Goal: Use online tool/utility: Utilize a website feature to perform a specific function

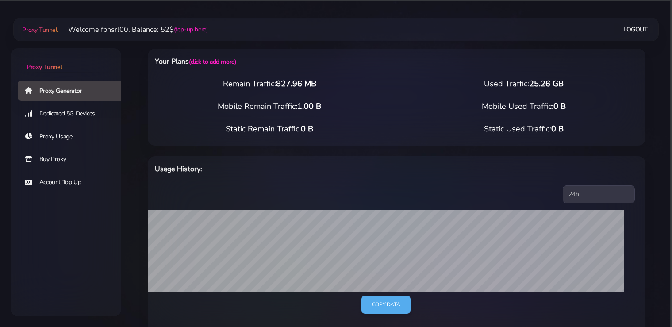
select select "static"
select select "DE"
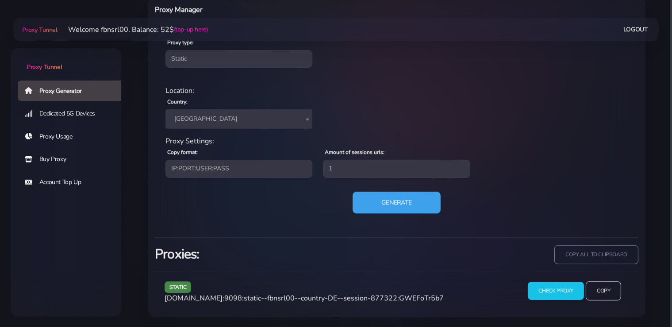
click at [385, 206] on button "Generate" at bounding box center [397, 203] width 88 height 22
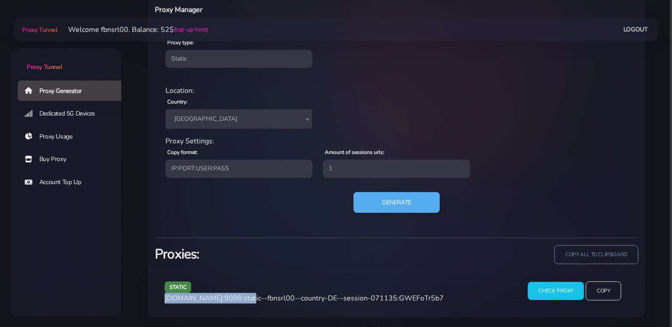
drag, startPoint x: 242, startPoint y: 297, endPoint x: 163, endPoint y: 300, distance: 79.7
click at [163, 300] on div "static agg.proxytunnel.io:9098:static--fbnsrl00--country-DE--session-071135:GWE…" at bounding box center [337, 294] width 356 height 26
copy span "[DOMAIN_NAME]:9098"
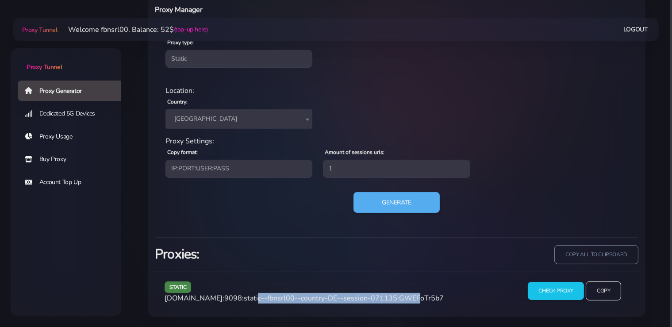
drag, startPoint x: 394, startPoint y: 297, endPoint x: 245, endPoint y: 298, distance: 149.1
click at [245, 298] on span "agg.proxytunnel.io:9098:static--fbnsrl00--country-DE--session-071135:GWEFoTr5b7" at bounding box center [304, 298] width 279 height 10
copy span "static--fbnsrl00--country-DE--session-071135"
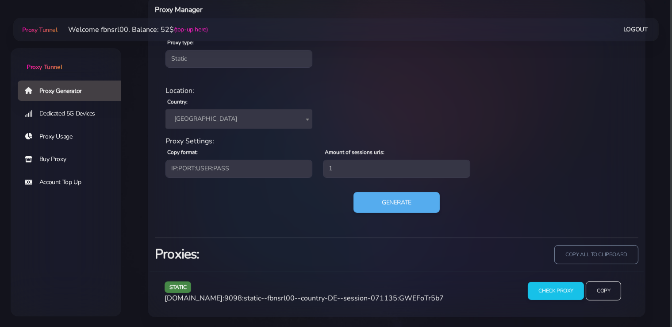
click at [410, 295] on span "agg.proxytunnel.io:9098:static--fbnsrl00--country-DE--session-071135:GWEFoTr5b7" at bounding box center [304, 298] width 279 height 10
copy span "GWEFoTr5b7"
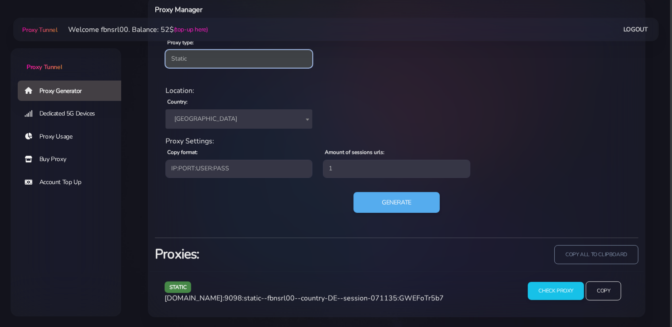
click option "Static" at bounding box center [0, 0] width 0 height 0
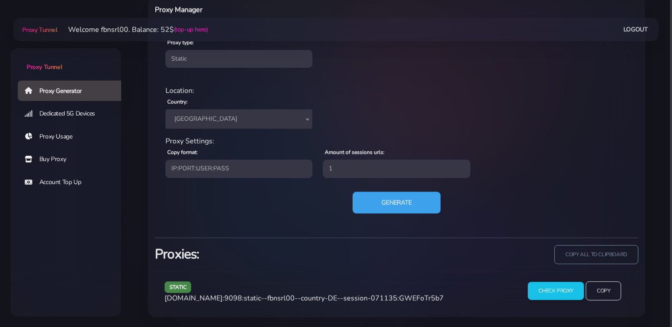
click at [400, 196] on button "Generate" at bounding box center [397, 203] width 88 height 22
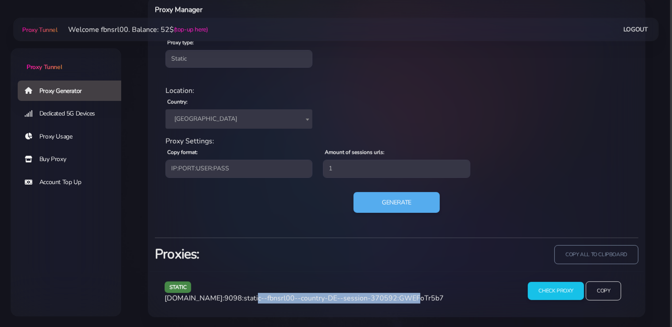
drag, startPoint x: 394, startPoint y: 298, endPoint x: 245, endPoint y: 299, distance: 148.6
click at [245, 299] on span "agg.proxytunnel.io:9098:static--fbnsrl00--country-DE--session-370592:GWEFoTr5b7" at bounding box center [304, 298] width 279 height 10
copy span "static--fbnsrl00--country-DE--session-370592"
click at [405, 207] on button "Generate" at bounding box center [397, 203] width 88 height 22
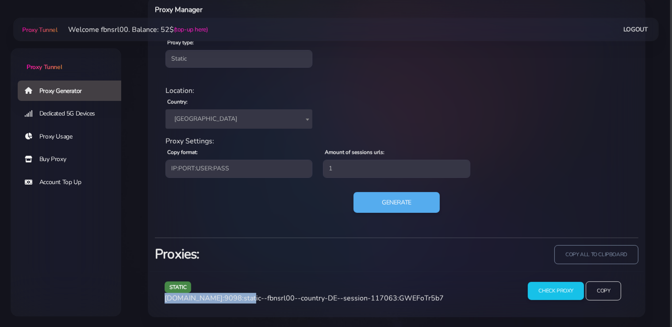
drag, startPoint x: 242, startPoint y: 298, endPoint x: 292, endPoint y: 324, distance: 56.8
click at [165, 300] on span "agg.proxytunnel.io:9098:static--fbnsrl00--country-DE--session-117063:GWEFoTr5b7" at bounding box center [304, 298] width 279 height 10
copy span "[DOMAIN_NAME]:9098"
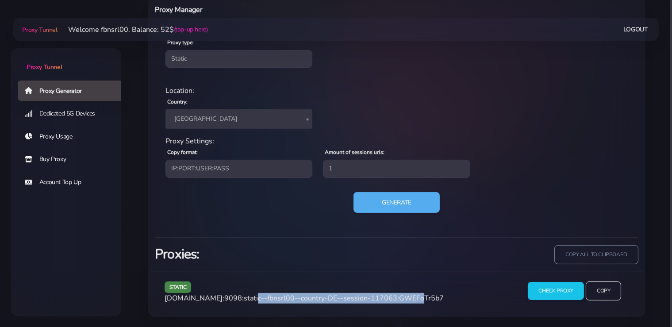
drag, startPoint x: 395, startPoint y: 296, endPoint x: 244, endPoint y: 299, distance: 151.3
click at [244, 299] on span "agg.proxytunnel.io:9098:static--fbnsrl00--country-DE--session-117063:GWEFoTr5b7" at bounding box center [304, 298] width 279 height 10
copy span "static--fbnsrl00--country-DE--session-117063:"
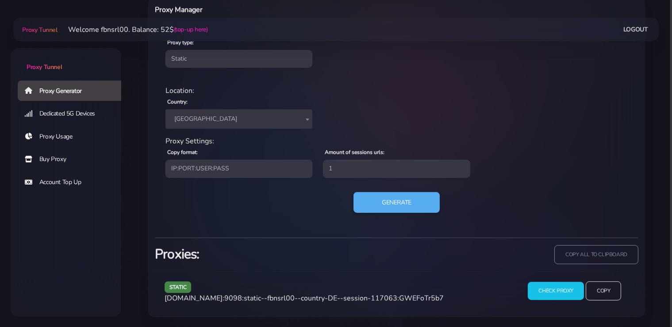
drag, startPoint x: 379, startPoint y: 307, endPoint x: 385, endPoint y: 303, distance: 7.0
click at [381, 306] on div "static agg.proxytunnel.io:9098:static--fbnsrl00--country-DE--session-117063:GWE…" at bounding box center [397, 294] width 494 height 46
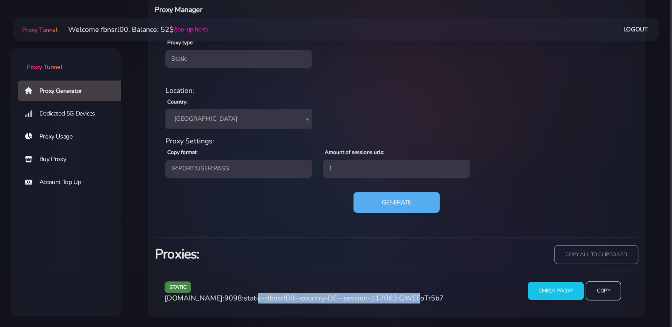
drag, startPoint x: 394, startPoint y: 296, endPoint x: 244, endPoint y: 300, distance: 150.0
click at [244, 300] on span "agg.proxytunnel.io:9098:static--fbnsrl00--country-DE--session-117063:GWEFoTr5b7" at bounding box center [304, 298] width 279 height 10
copy span "static--fbnsrl00--country-DE--session-117063"
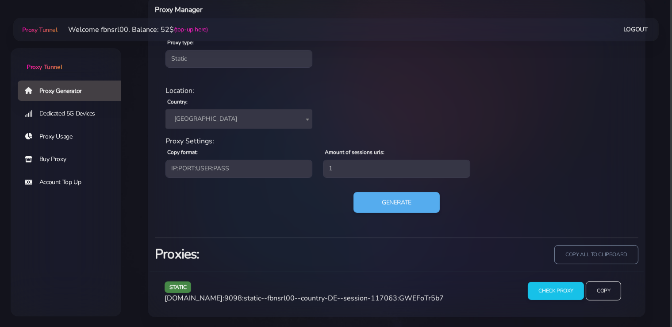
click at [417, 296] on span "agg.proxytunnel.io:9098:static--fbnsrl00--country-DE--session-117063:GWEFoTr5b7" at bounding box center [304, 298] width 279 height 10
copy span "GWEFoTr5b7"
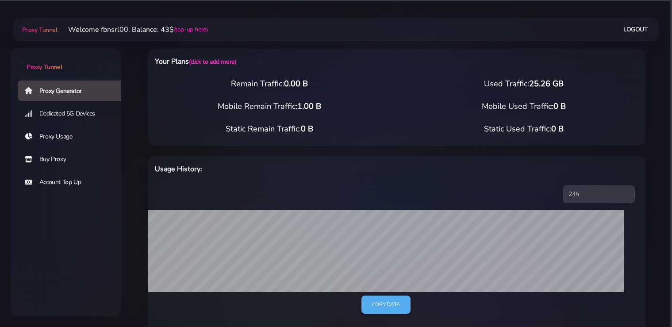
select select "static"
select select "DE"
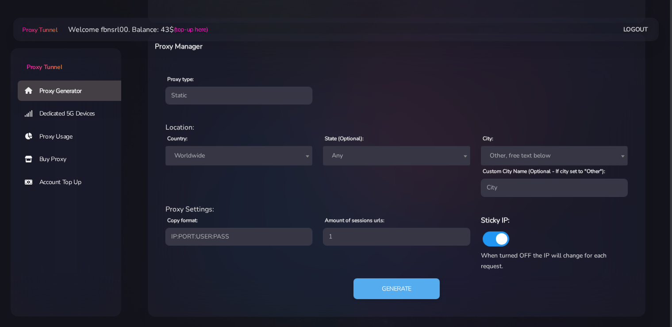
click at [217, 158] on span "Worldwide" at bounding box center [239, 156] width 136 height 12
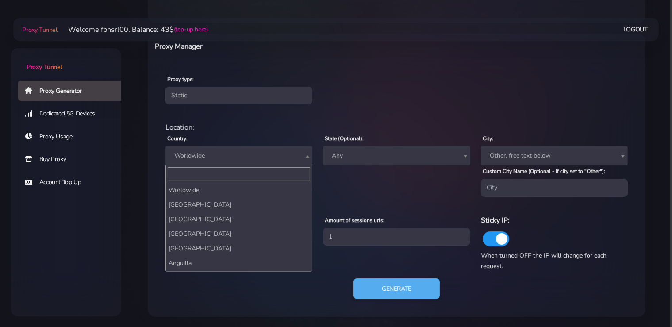
scroll to position [817, 0]
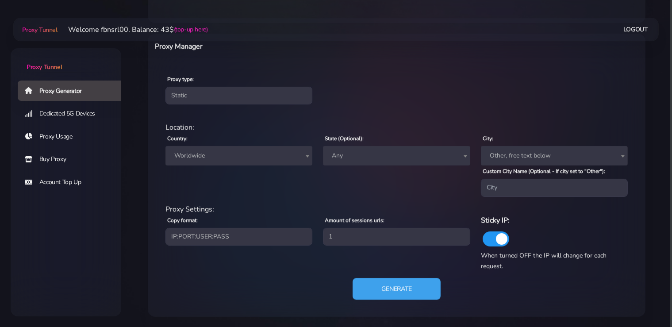
click at [400, 283] on button "Generate" at bounding box center [397, 289] width 88 height 22
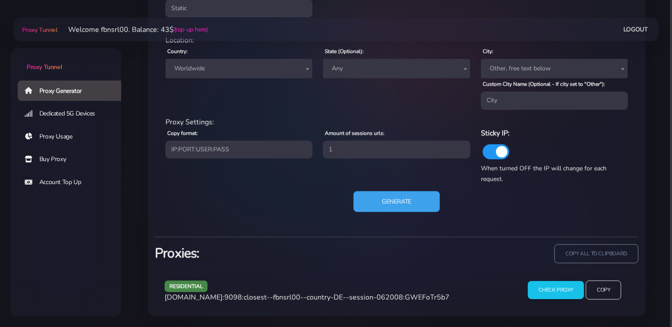
scroll to position [405, 0]
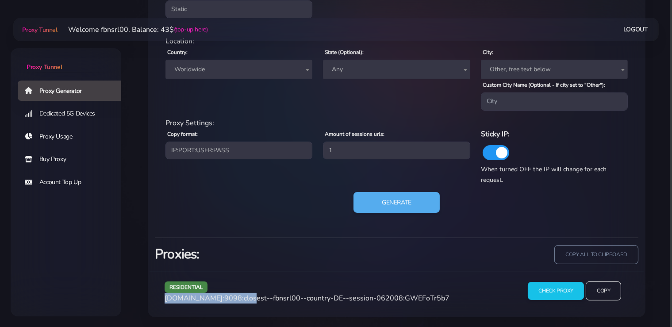
drag, startPoint x: 242, startPoint y: 297, endPoint x: 252, endPoint y: 326, distance: 29.9
click at [164, 301] on div "residential [DOMAIN_NAME]:9098:closest--fbnsrl00--country-DE--session-062008:GW…" at bounding box center [337, 294] width 356 height 26
copy span "[DOMAIN_NAME]:9098"
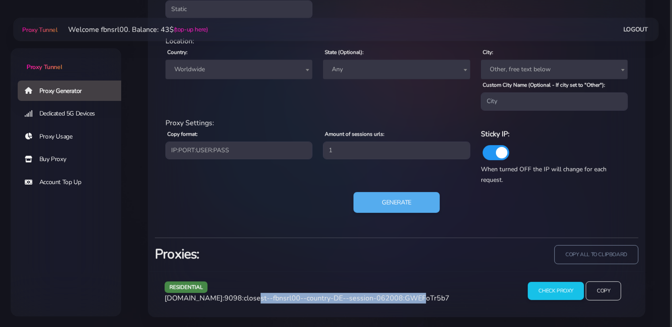
drag, startPoint x: 399, startPoint y: 298, endPoint x: 245, endPoint y: 298, distance: 154.4
click at [245, 298] on span "[DOMAIN_NAME]:9098:closest--fbnsrl00--country-DE--session-062008:GWEFoTr5b7" at bounding box center [307, 298] width 285 height 10
copy span "closest--fbnsrl00--country-DE--session-062008"
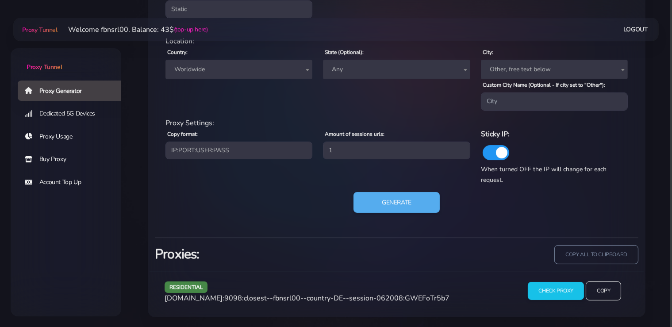
click at [427, 297] on span "[DOMAIN_NAME]:9098:closest--fbnsrl00--country-DE--session-062008:GWEFoTr5b7" at bounding box center [307, 298] width 285 height 10
copy span "GWEFoTr5b7"
